Goal: Transaction & Acquisition: Purchase product/service

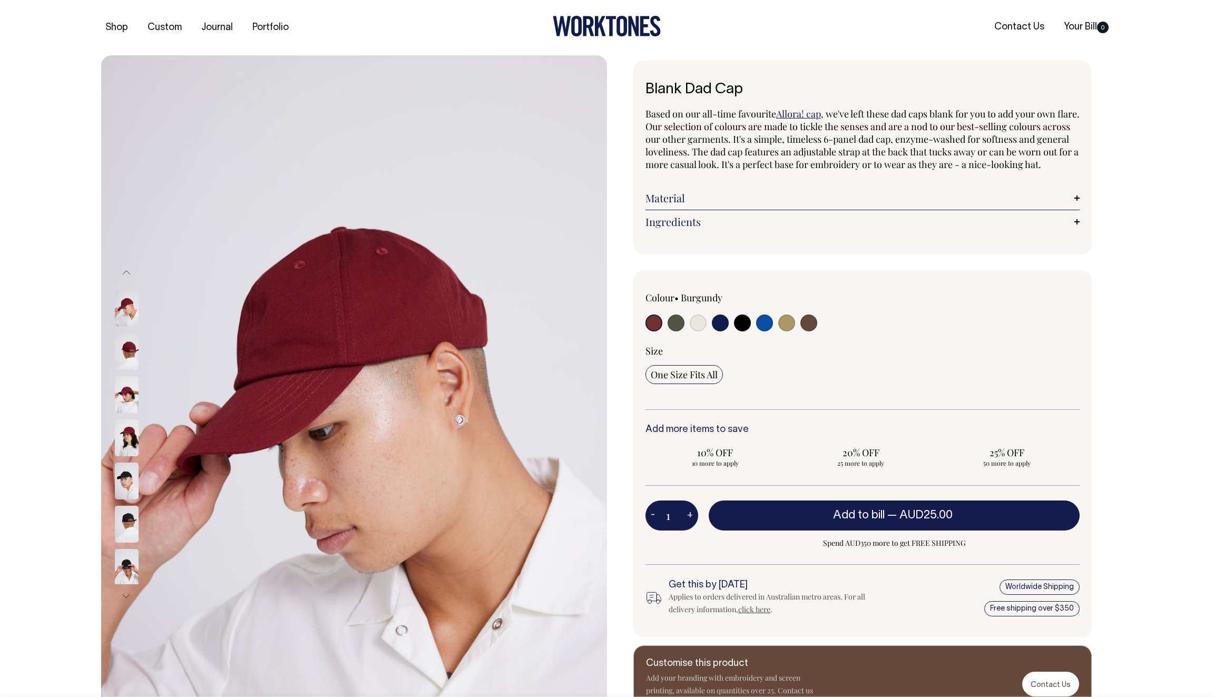
click at [132, 440] on img at bounding box center [127, 438] width 24 height 37
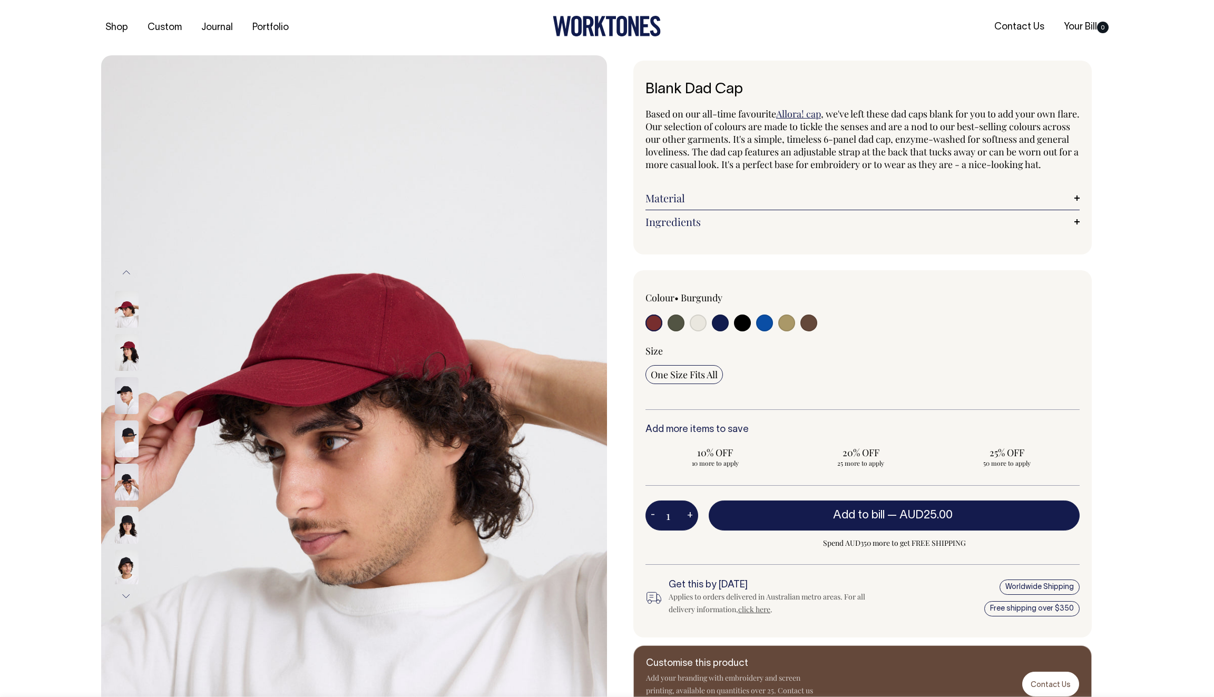
click at [124, 271] on button "Previous" at bounding box center [127, 273] width 16 height 24
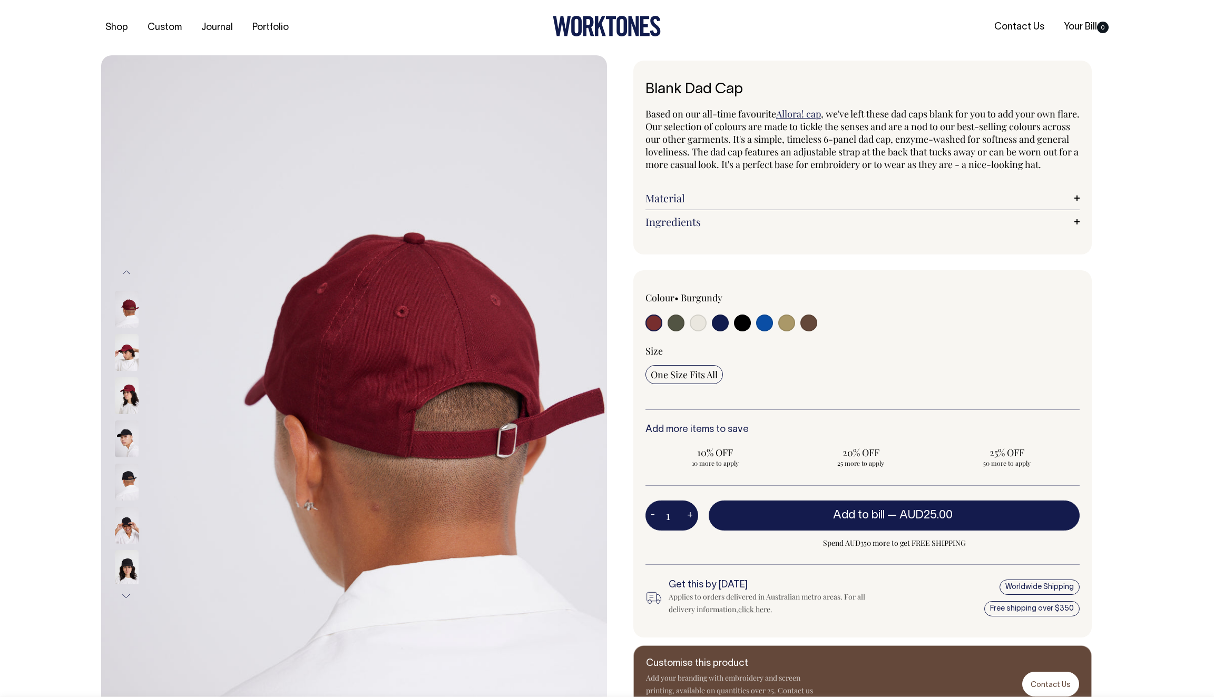
click at [124, 271] on button "Previous" at bounding box center [127, 273] width 16 height 24
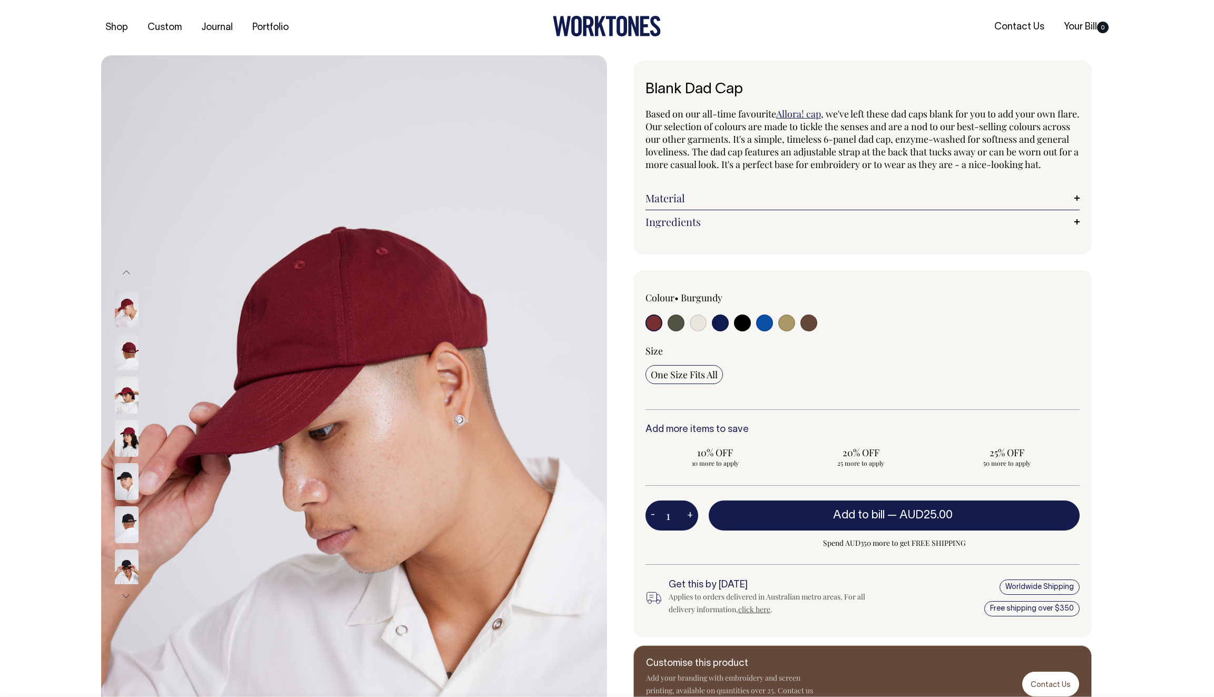
click at [124, 271] on button "Previous" at bounding box center [127, 273] width 16 height 24
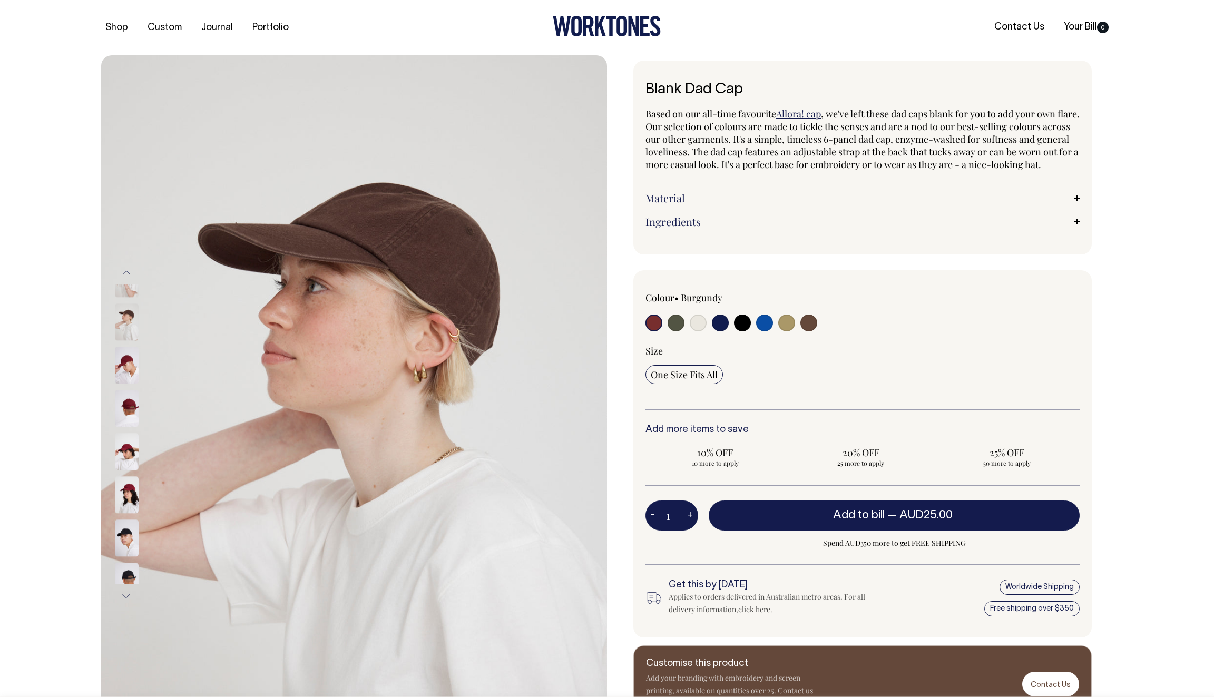
click at [124, 271] on button "Previous" at bounding box center [127, 273] width 16 height 24
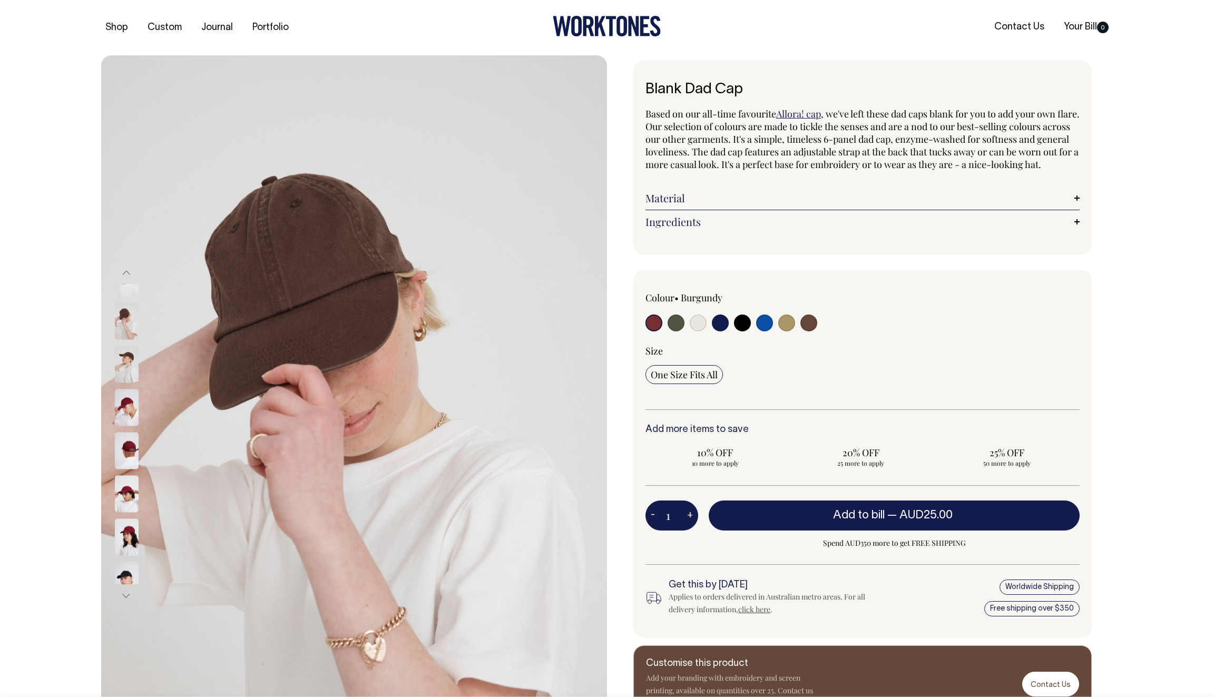
click at [121, 409] on img at bounding box center [127, 408] width 24 height 37
click at [132, 390] on img at bounding box center [127, 408] width 24 height 37
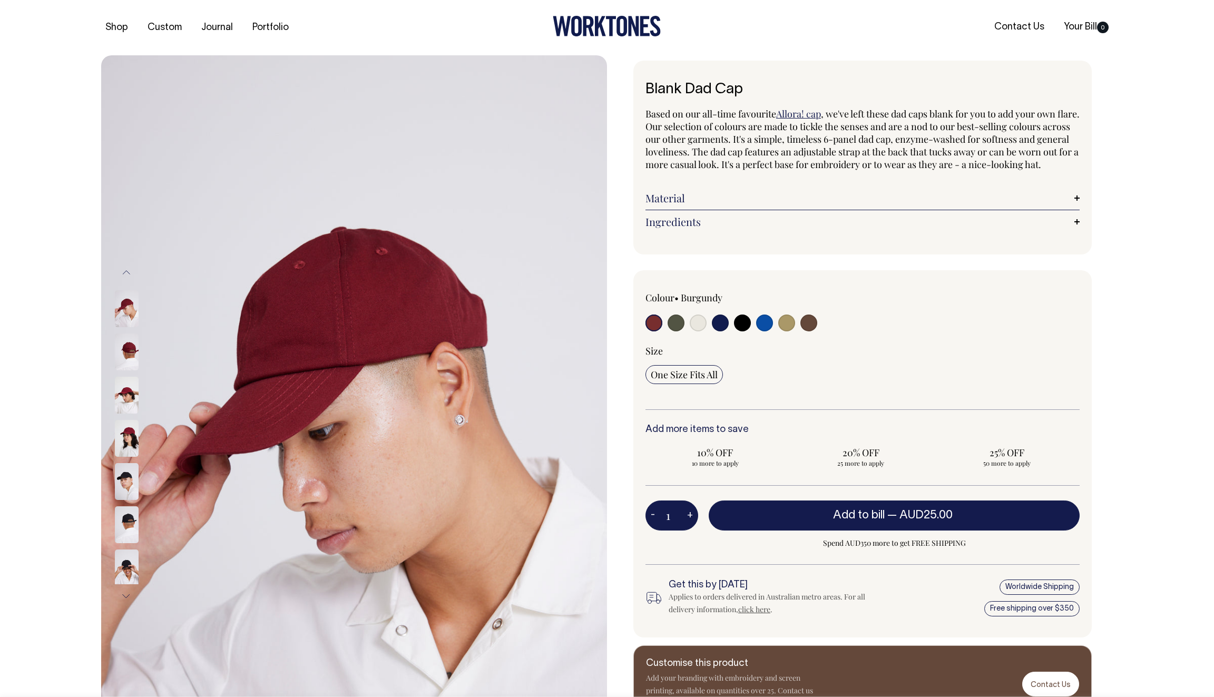
click at [125, 595] on button "Next" at bounding box center [127, 597] width 16 height 24
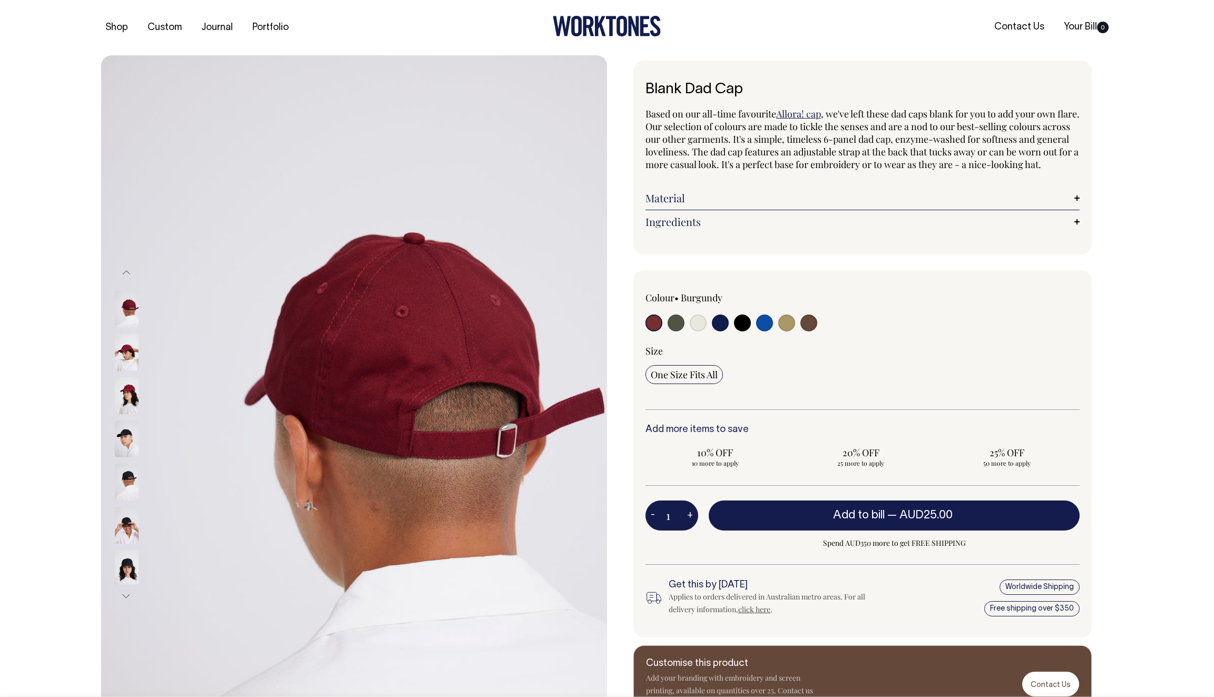
click at [125, 595] on button "Next" at bounding box center [127, 597] width 16 height 24
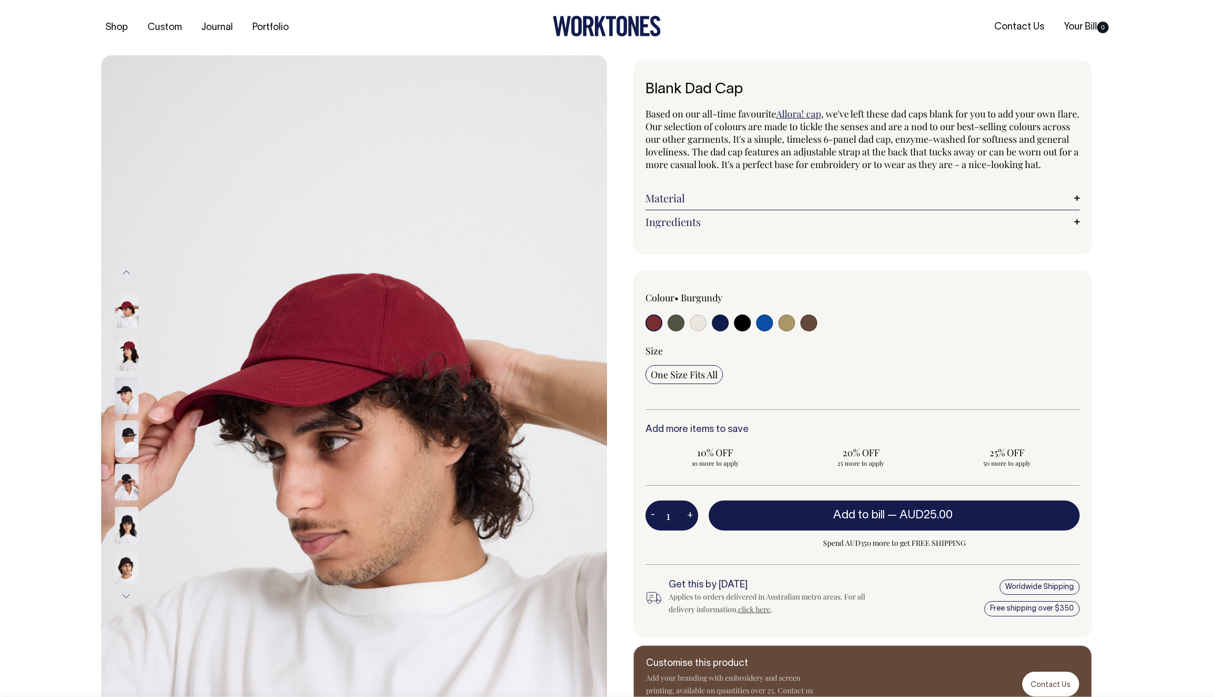
click at [125, 595] on button "Next" at bounding box center [127, 597] width 16 height 24
